Goal: Find specific page/section: Find specific page/section

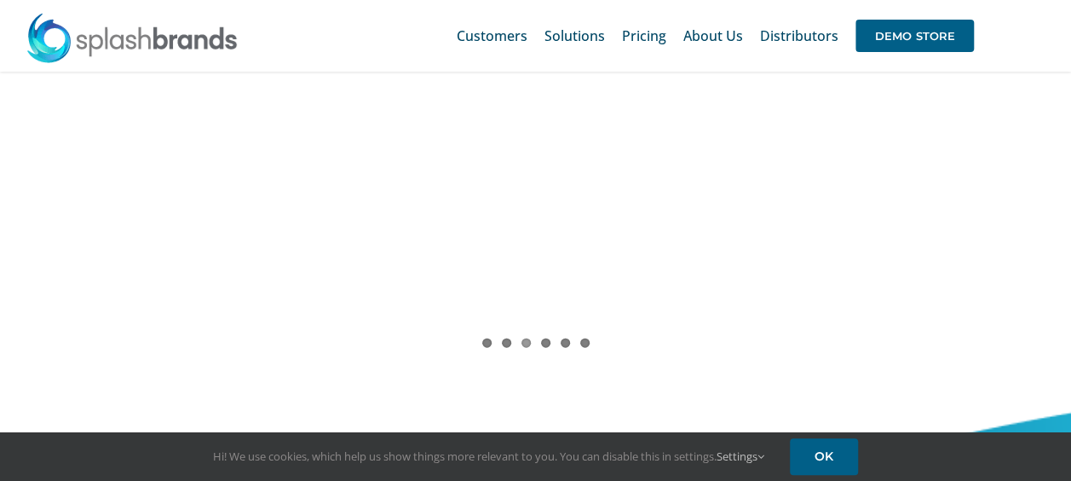
scroll to position [1704, 0]
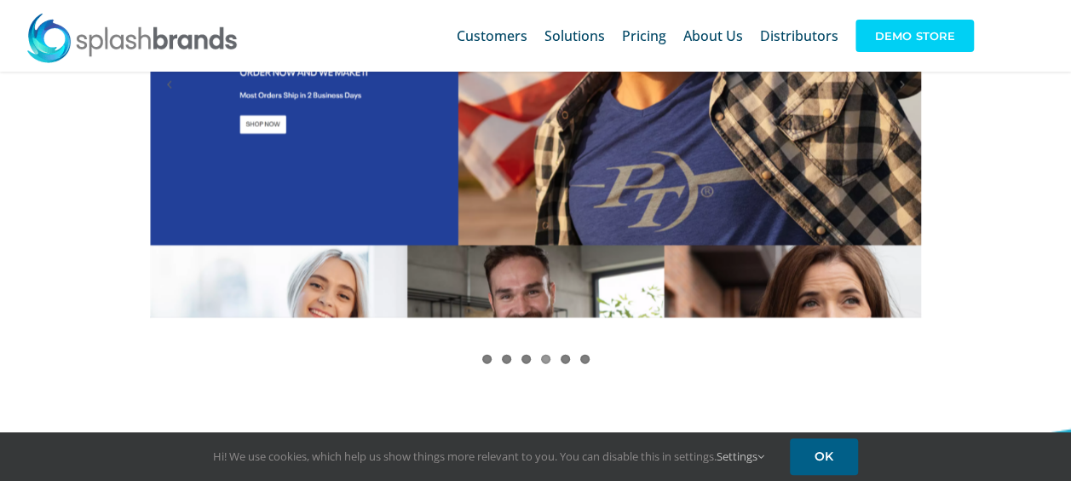
click at [887, 43] on span "DEMO STORE" at bounding box center [914, 36] width 118 height 32
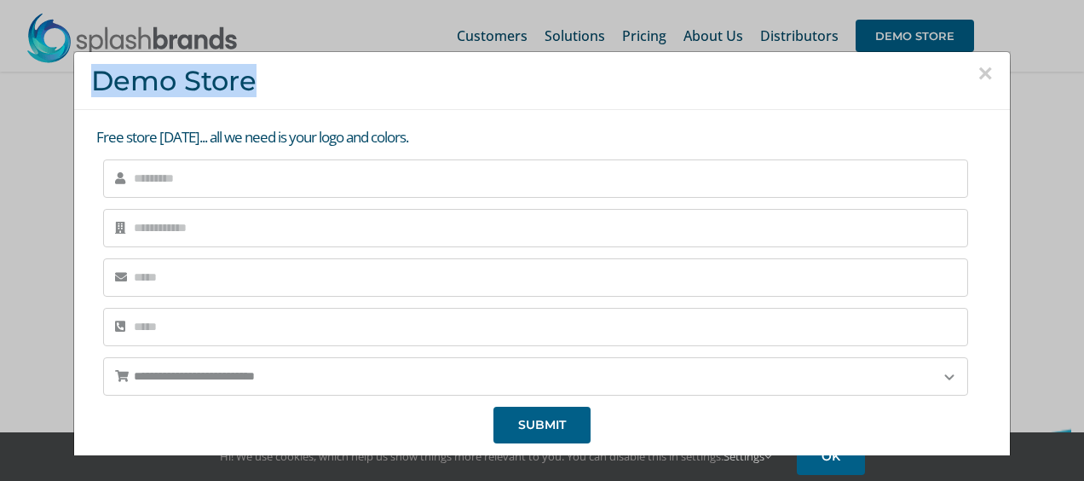
click at [970, 69] on div "× Demo Store" at bounding box center [541, 81] width 935 height 58
click at [977, 70] on button "×" at bounding box center [984, 73] width 15 height 26
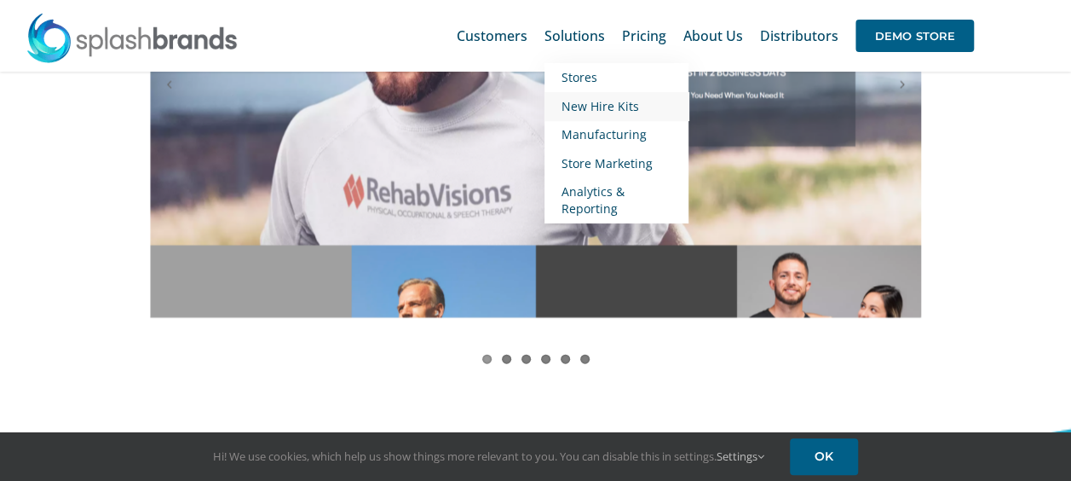
click at [596, 103] on span "New Hire Kits" at bounding box center [600, 106] width 78 height 16
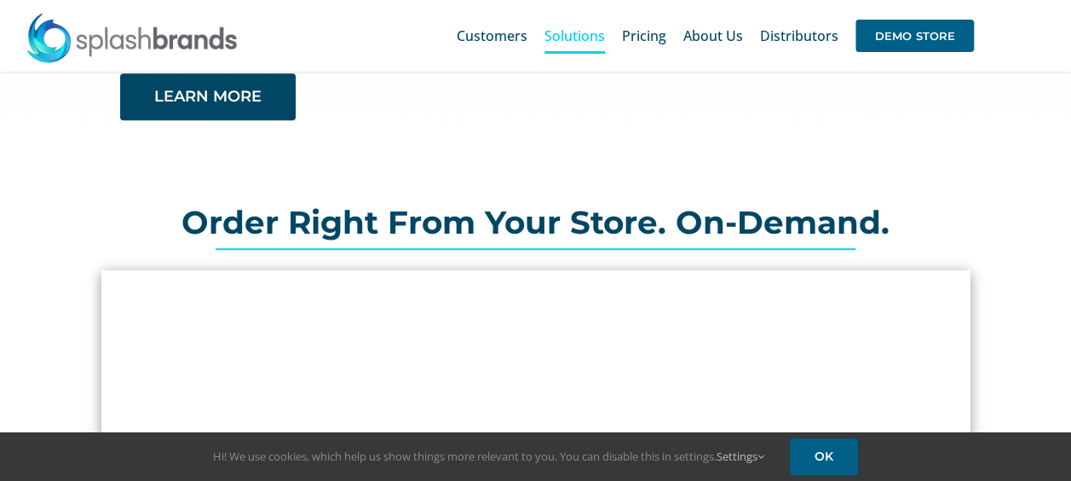
scroll to position [256, 0]
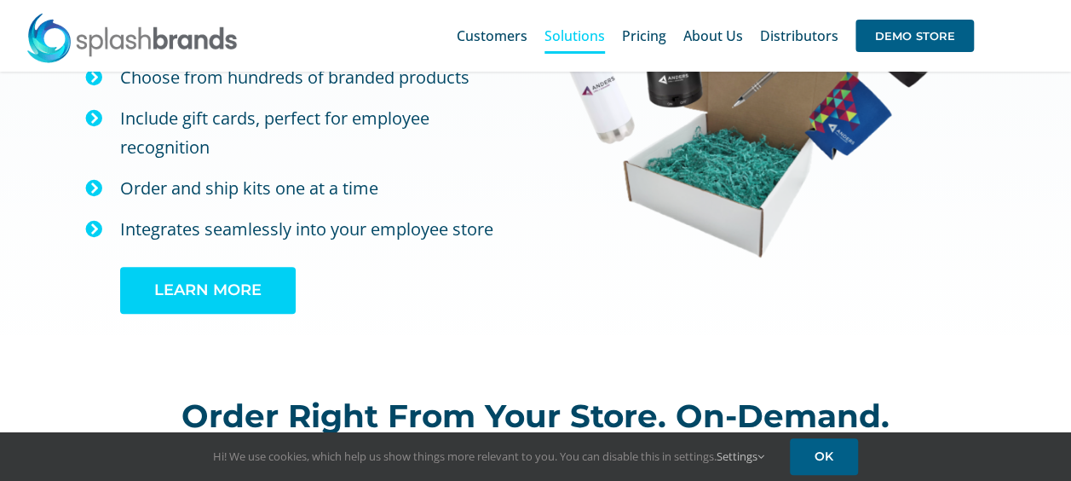
click at [267, 267] on link "LEARN MORE" at bounding box center [208, 290] width 176 height 47
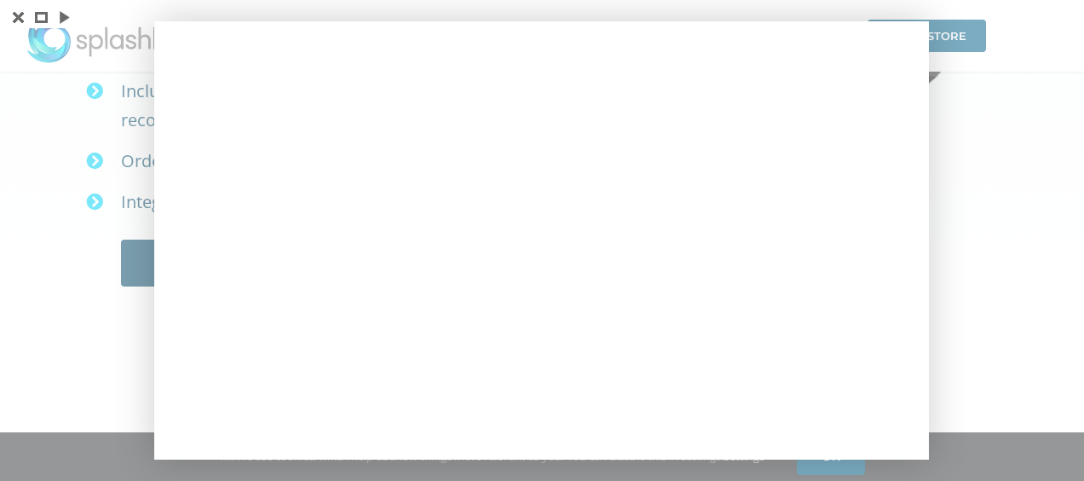
drag, startPoint x: 968, startPoint y: 209, endPoint x: 962, endPoint y: 201, distance: 9.7
click at [964, 206] on div at bounding box center [542, 240] width 1084 height 481
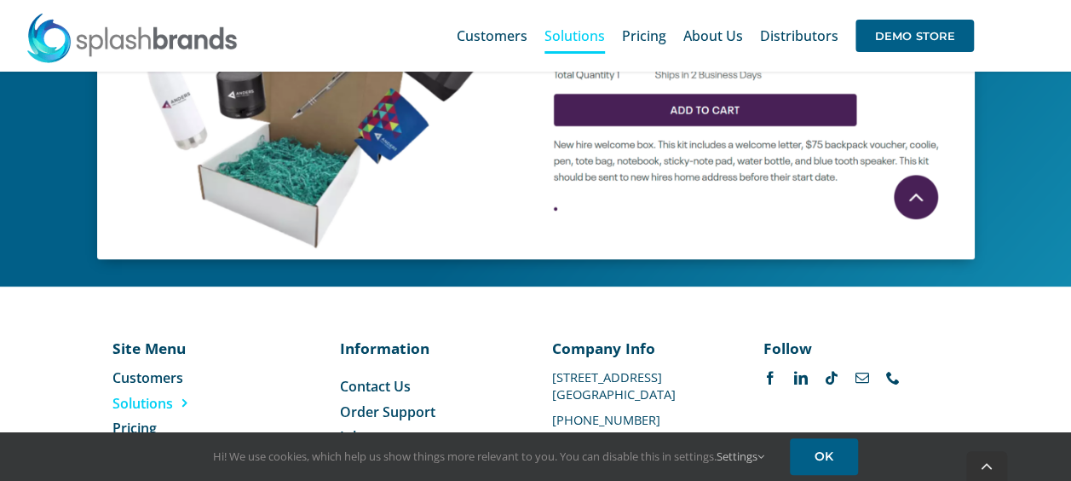
scroll to position [1061, 0]
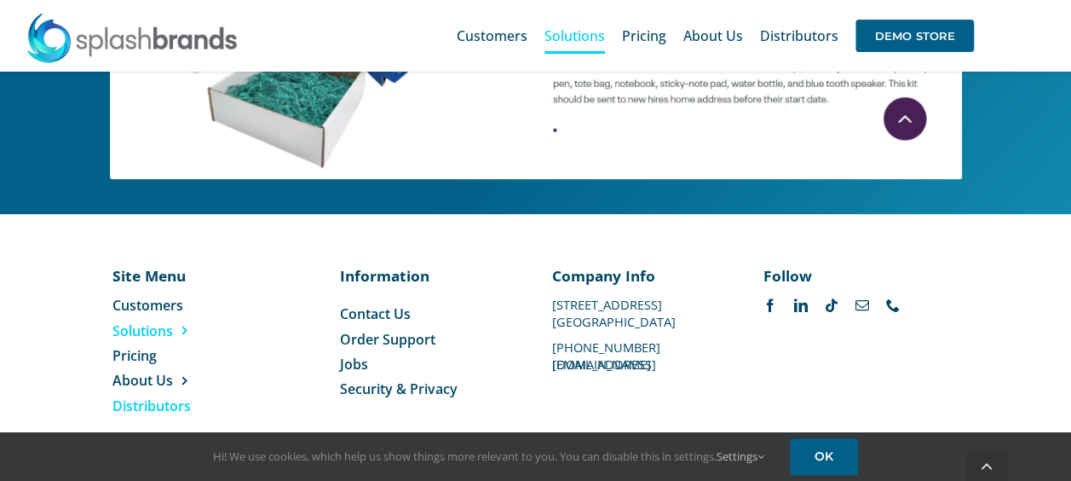
click at [146, 396] on span "Distributors" at bounding box center [151, 405] width 78 height 19
